Goal: Information Seeking & Learning: Learn about a topic

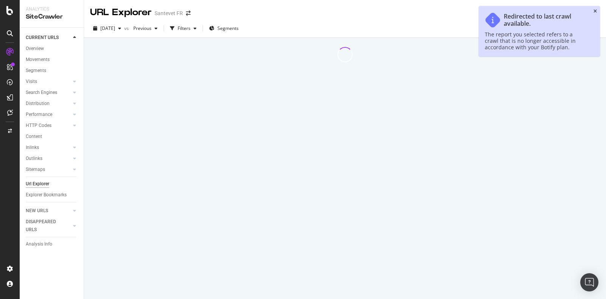
click at [595, 12] on icon "close toast" at bounding box center [595, 11] width 3 height 5
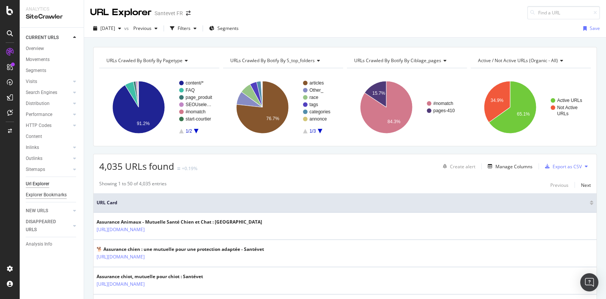
click at [53, 194] on div "Explorer Bookmarks" at bounding box center [46, 195] width 41 height 8
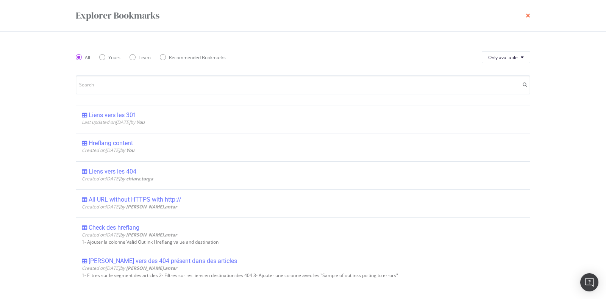
click at [526, 14] on icon "times" at bounding box center [528, 15] width 5 height 6
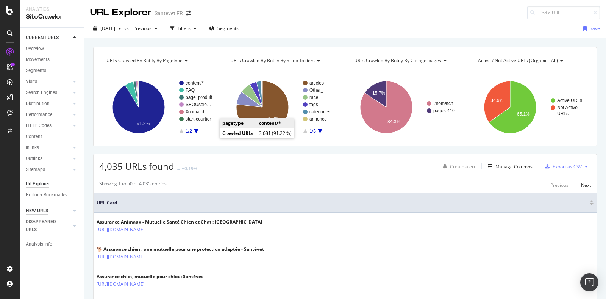
click at [41, 209] on div "NEW URLS" at bounding box center [37, 211] width 22 height 8
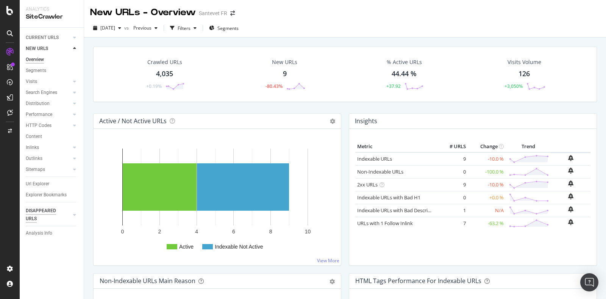
click at [48, 211] on div "DISAPPEARED URLS" at bounding box center [45, 215] width 38 height 16
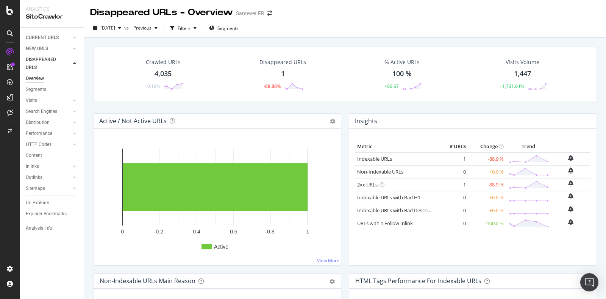
click at [281, 73] on div "1" at bounding box center [283, 74] width 4 height 10
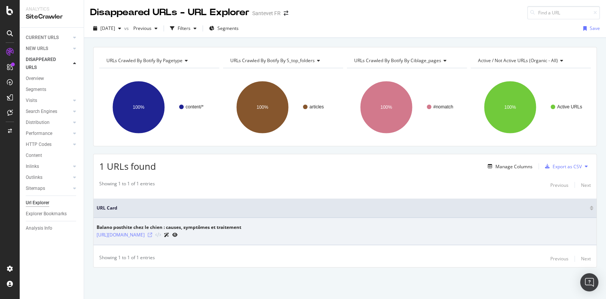
click at [152, 234] on icon at bounding box center [150, 235] width 5 height 5
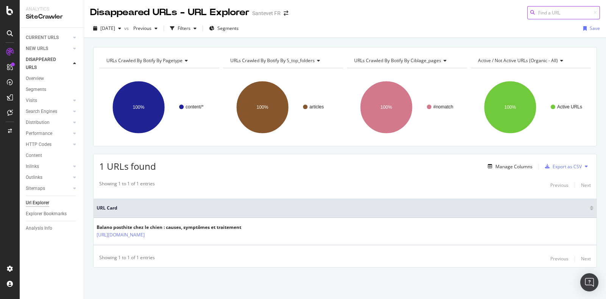
click at [536, 9] on input at bounding box center [563, 12] width 73 height 13
paste input "[URL][DOMAIN_NAME]"
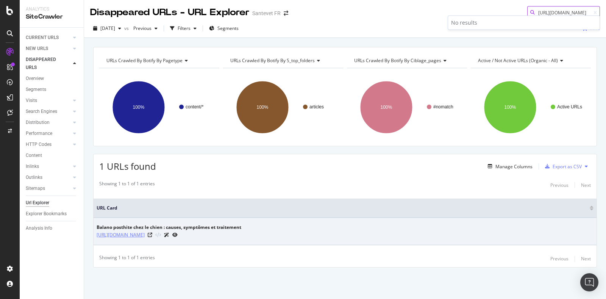
type input "[URL][DOMAIN_NAME]"
click at [145, 233] on link "[URL][DOMAIN_NAME]" at bounding box center [121, 235] width 48 height 8
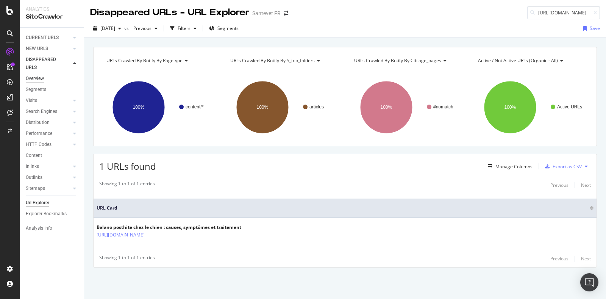
click at [31, 78] on div "Overview" at bounding box center [35, 79] width 18 height 8
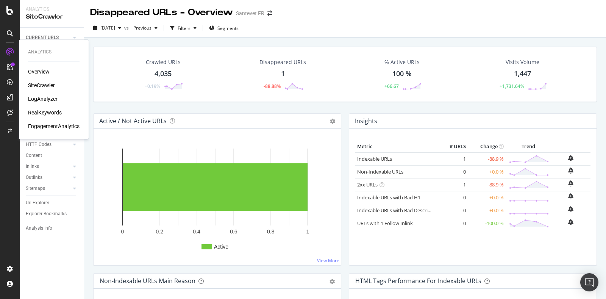
click at [39, 70] on div "Overview" at bounding box center [39, 72] width 22 height 8
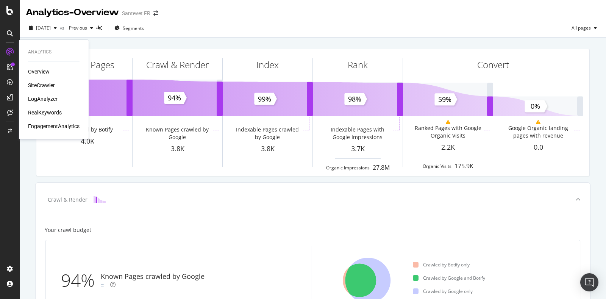
click at [38, 80] on div "Overview SiteCrawler LogAnalyzer RealKeywords EngagementAnalytics" at bounding box center [54, 99] width 52 height 62
click at [37, 82] on div "SiteCrawler" at bounding box center [41, 85] width 27 height 8
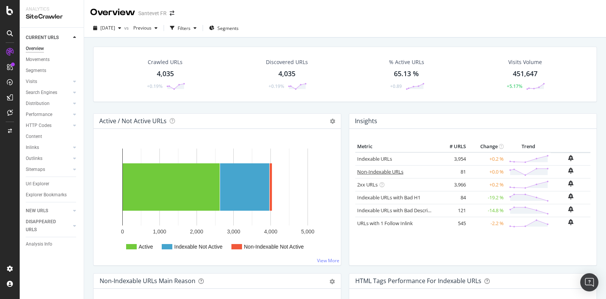
click at [381, 173] on link "Non-Indexable URLs" at bounding box center [380, 171] width 46 height 7
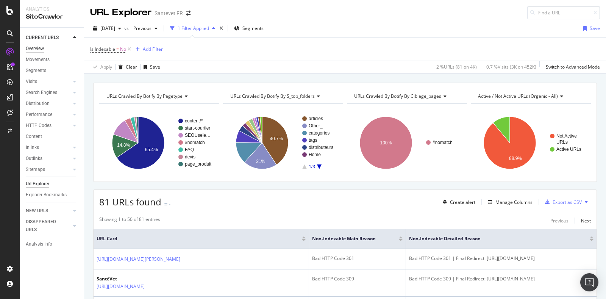
click at [38, 46] on div "Overview" at bounding box center [35, 49] width 18 height 8
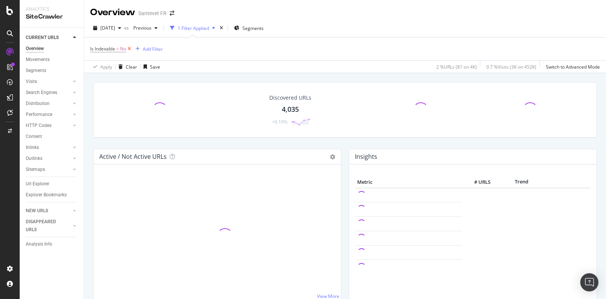
click at [130, 49] on icon at bounding box center [129, 49] width 6 height 8
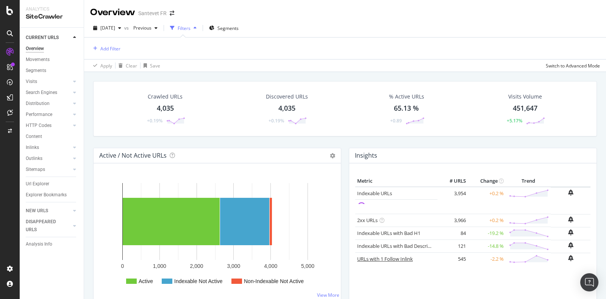
click at [374, 259] on link "URLs with 1 Follow Inlink" at bounding box center [385, 258] width 56 height 7
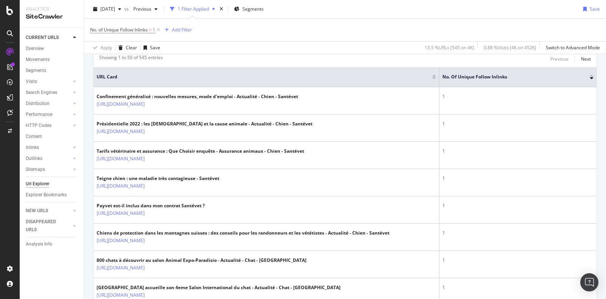
scroll to position [164, 0]
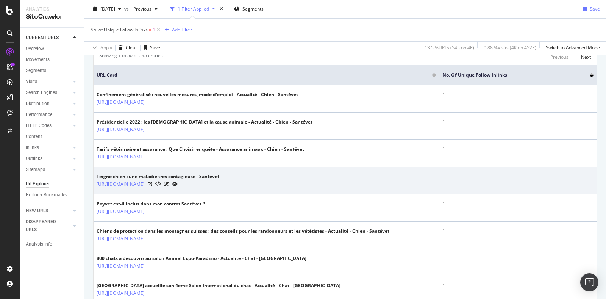
click at [145, 188] on link "[URL][DOMAIN_NAME]" at bounding box center [121, 184] width 48 height 8
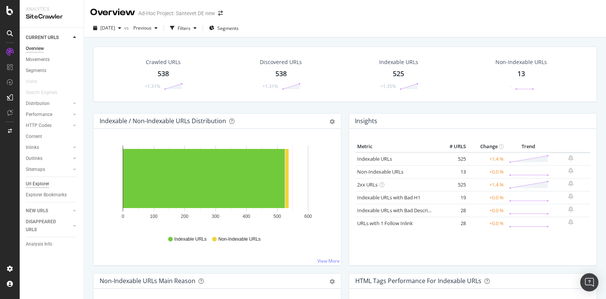
click at [28, 182] on div "Url Explorer" at bounding box center [37, 184] width 23 height 8
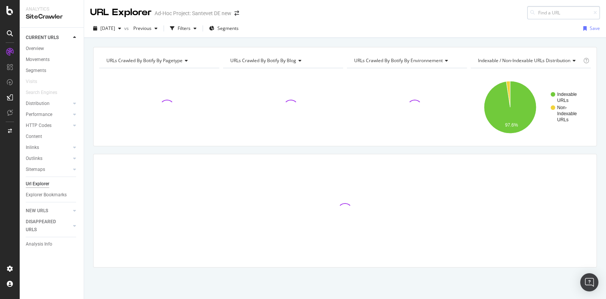
click at [536, 11] on input at bounding box center [563, 12] width 73 height 13
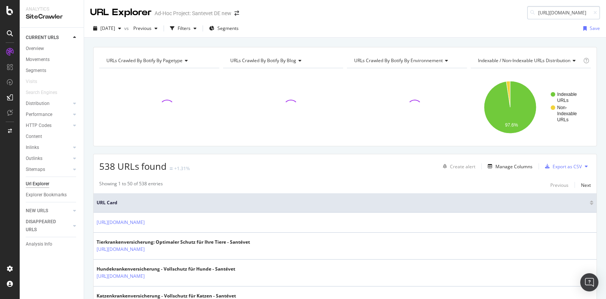
scroll to position [0, 52]
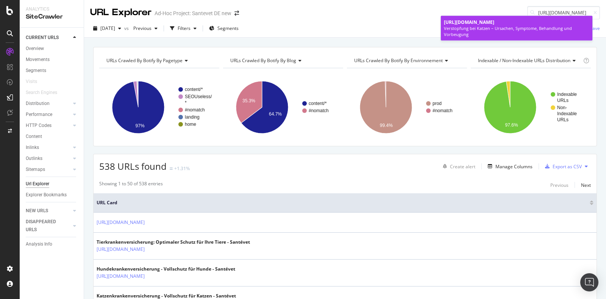
type input "https://www.santevet.de/artikel/katze-verstopfung"
click at [500, 28] on div "Verstopfung bei Katzen – Ursachen, Symptome, Behandlung und Vorbeugung" at bounding box center [516, 31] width 145 height 12
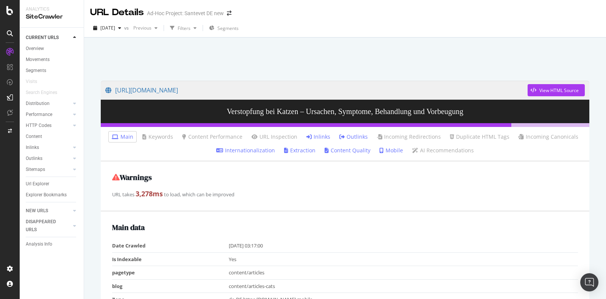
click at [320, 136] on link "Inlinks" at bounding box center [318, 137] width 24 height 8
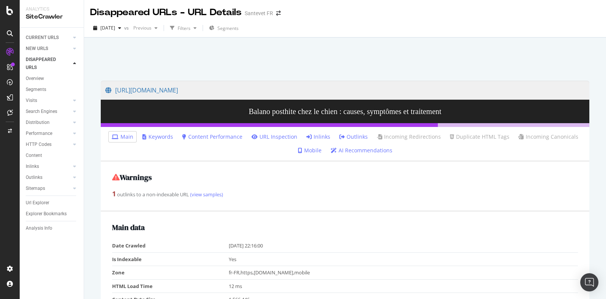
click at [318, 136] on link "Inlinks" at bounding box center [318, 137] width 24 height 8
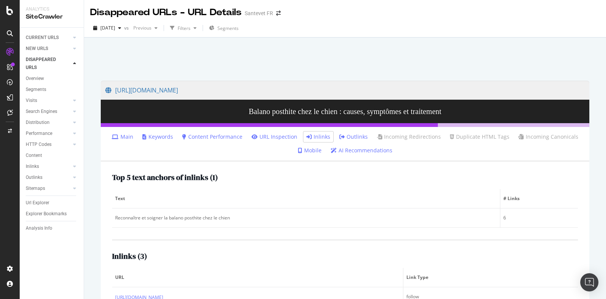
scroll to position [67, 0]
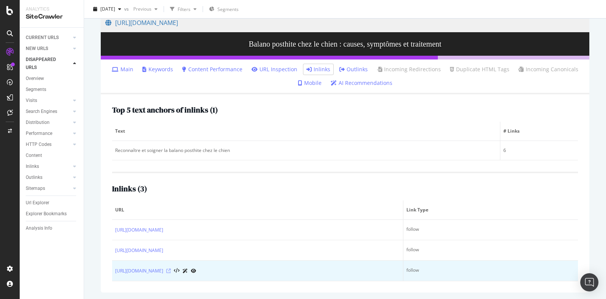
click at [171, 269] on icon at bounding box center [168, 271] width 5 height 5
